Goal: Task Accomplishment & Management: Manage account settings

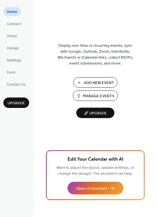
click at [102, 97] on span "Manage Events" at bounding box center [98, 96] width 31 height 6
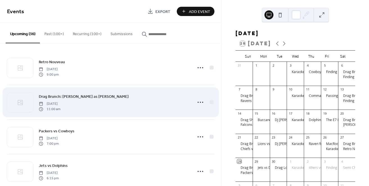
scroll to position [0, 0]
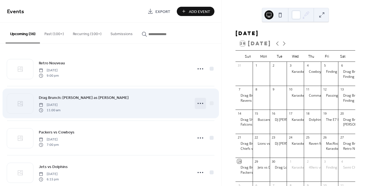
click at [200, 102] on icon at bounding box center [200, 103] width 9 height 9
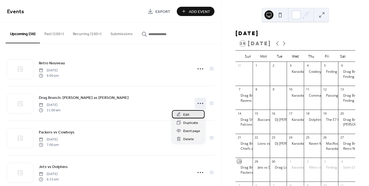
click at [198, 111] on div "Edit" at bounding box center [188, 114] width 33 height 8
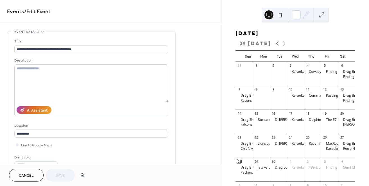
click at [30, 181] on button "Cancel" at bounding box center [26, 175] width 35 height 13
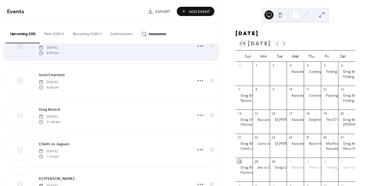
scroll to position [277, 0]
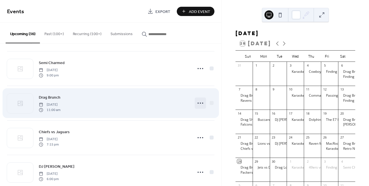
click at [199, 102] on icon at bounding box center [200, 103] width 9 height 9
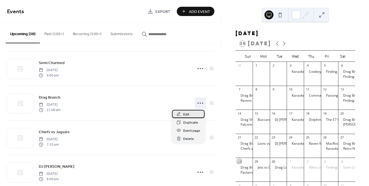
click at [194, 114] on div "Edit" at bounding box center [188, 114] width 33 height 8
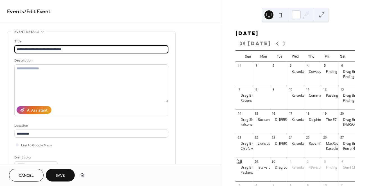
type input "**********"
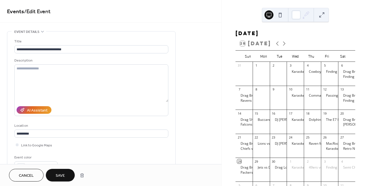
click at [61, 179] on span "Save" at bounding box center [60, 176] width 9 height 6
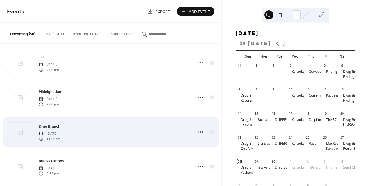
scroll to position [501, 0]
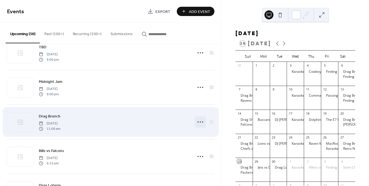
click at [202, 122] on icon at bounding box center [200, 122] width 9 height 9
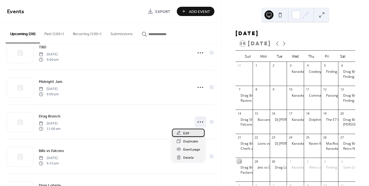
click at [193, 131] on div "Edit" at bounding box center [188, 133] width 33 height 8
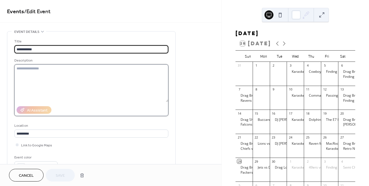
click at [96, 75] on textarea at bounding box center [91, 83] width 154 height 38
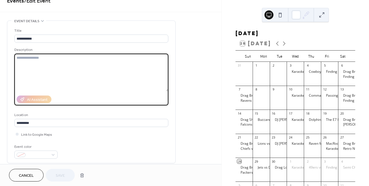
scroll to position [7, 0]
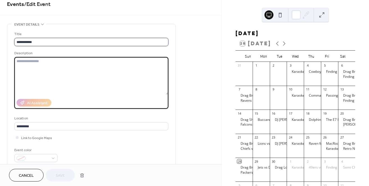
click at [80, 42] on input "**********" at bounding box center [91, 42] width 154 height 8
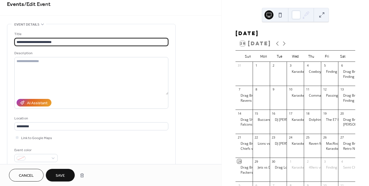
type input "**********"
click at [64, 171] on button "Save" at bounding box center [60, 175] width 29 height 13
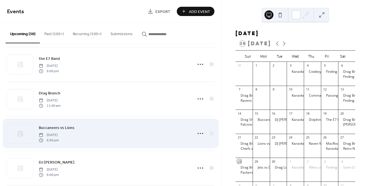
scroll to position [766, 0]
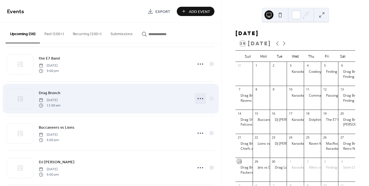
click at [202, 96] on icon at bounding box center [200, 98] width 9 height 9
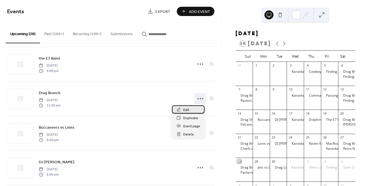
click at [192, 111] on div "Edit" at bounding box center [188, 109] width 33 height 8
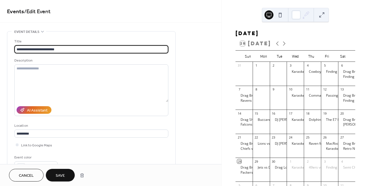
type input "**********"
click at [60, 174] on span "Save" at bounding box center [60, 176] width 9 height 6
